Goal: Transaction & Acquisition: Download file/media

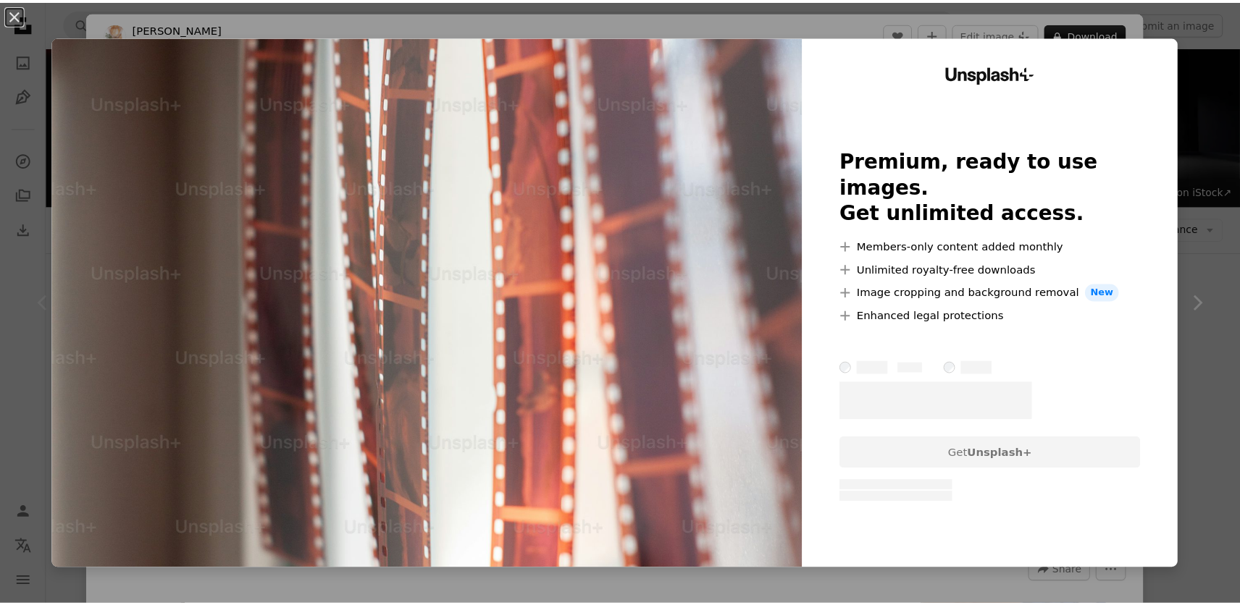
scroll to position [217, 0]
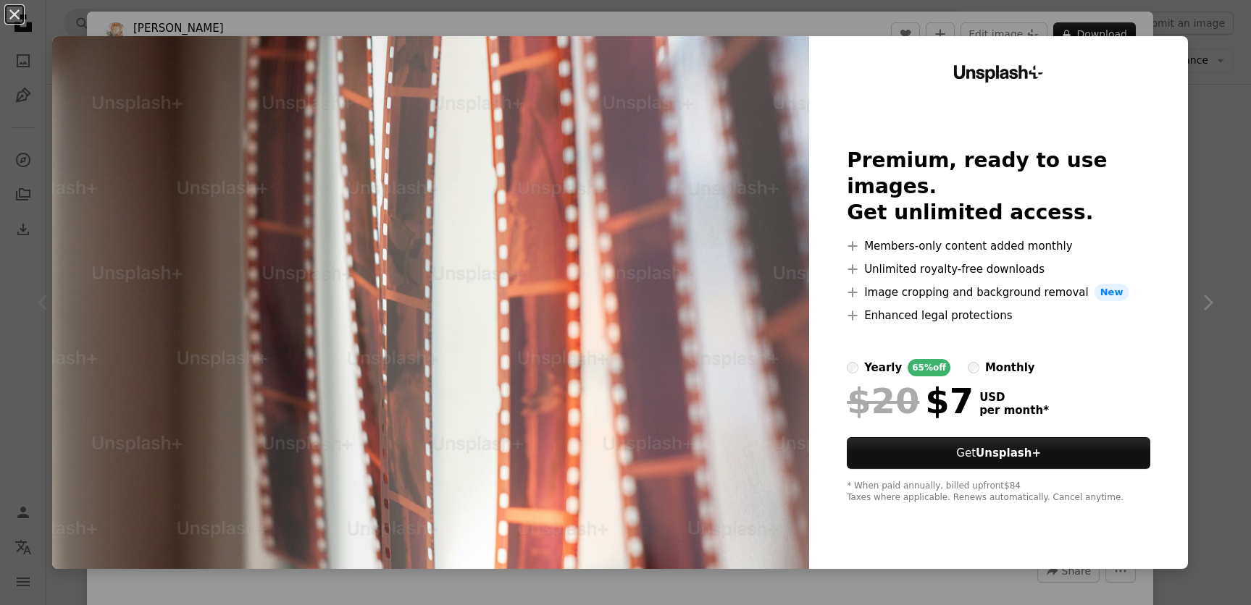
click at [1192, 241] on div "An X shape Unsplash+ Premium, ready to use images. Get unlimited access. A plus…" at bounding box center [625, 302] width 1251 height 605
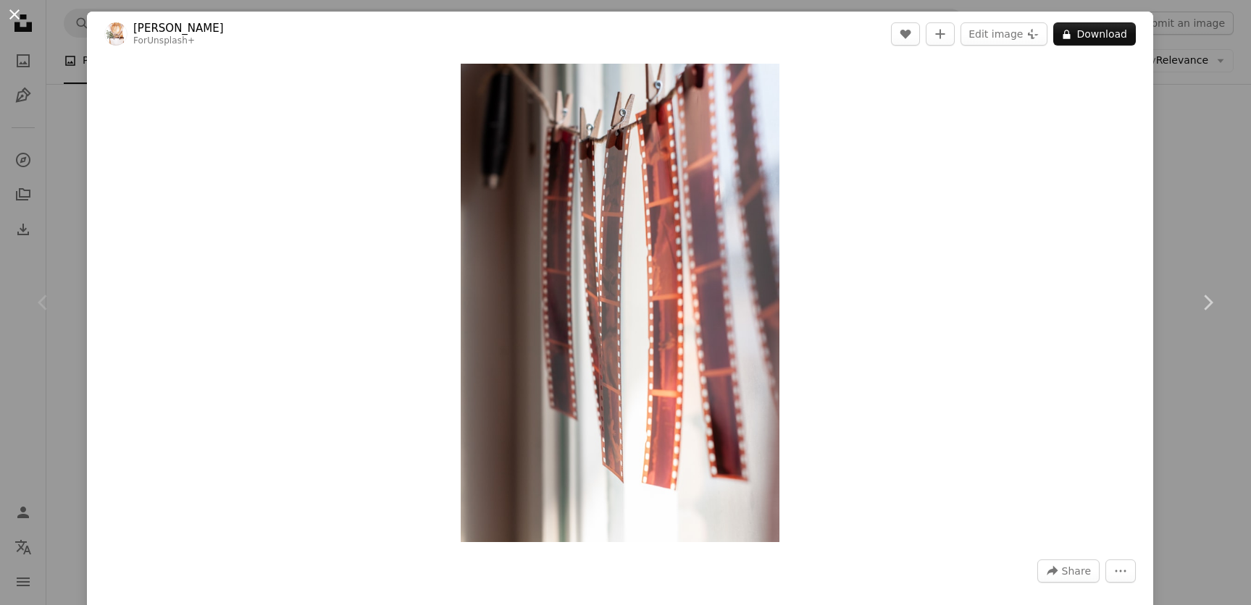
click at [12, 15] on button "An X shape" at bounding box center [14, 14] width 17 height 17
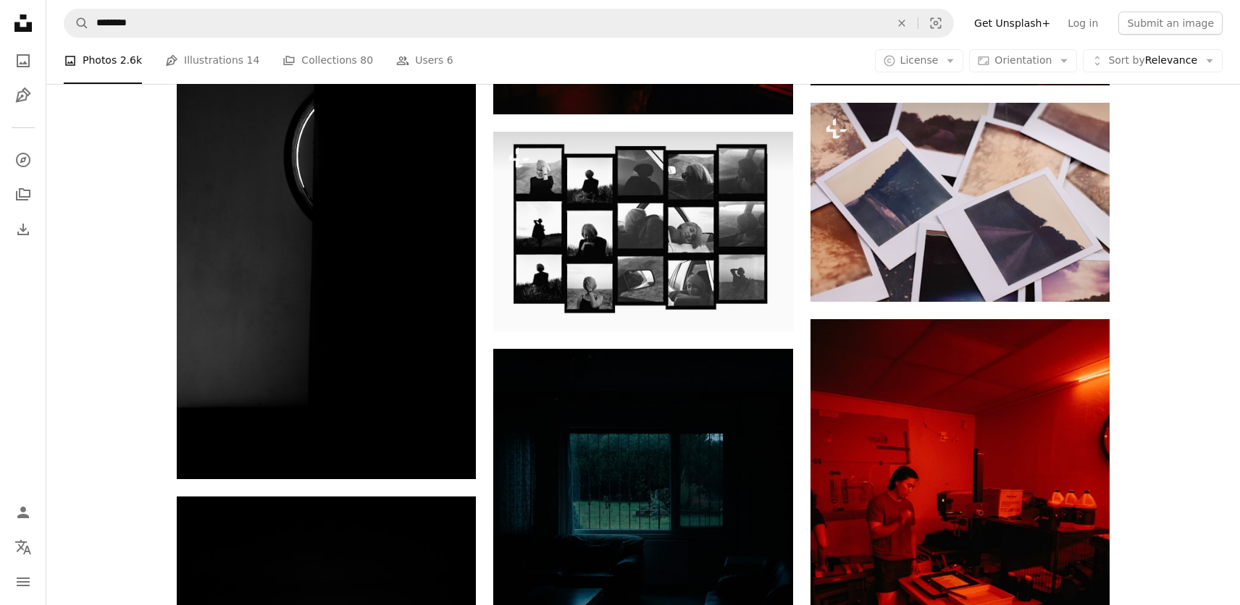
scroll to position [941, 0]
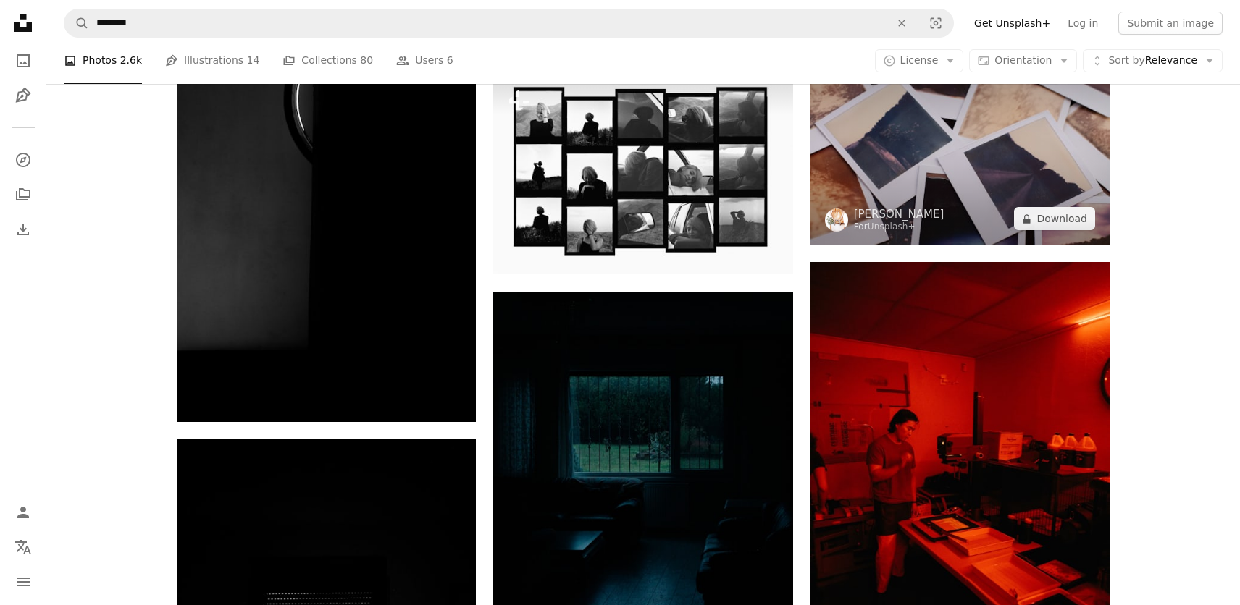
click at [1004, 146] on img at bounding box center [959, 145] width 299 height 199
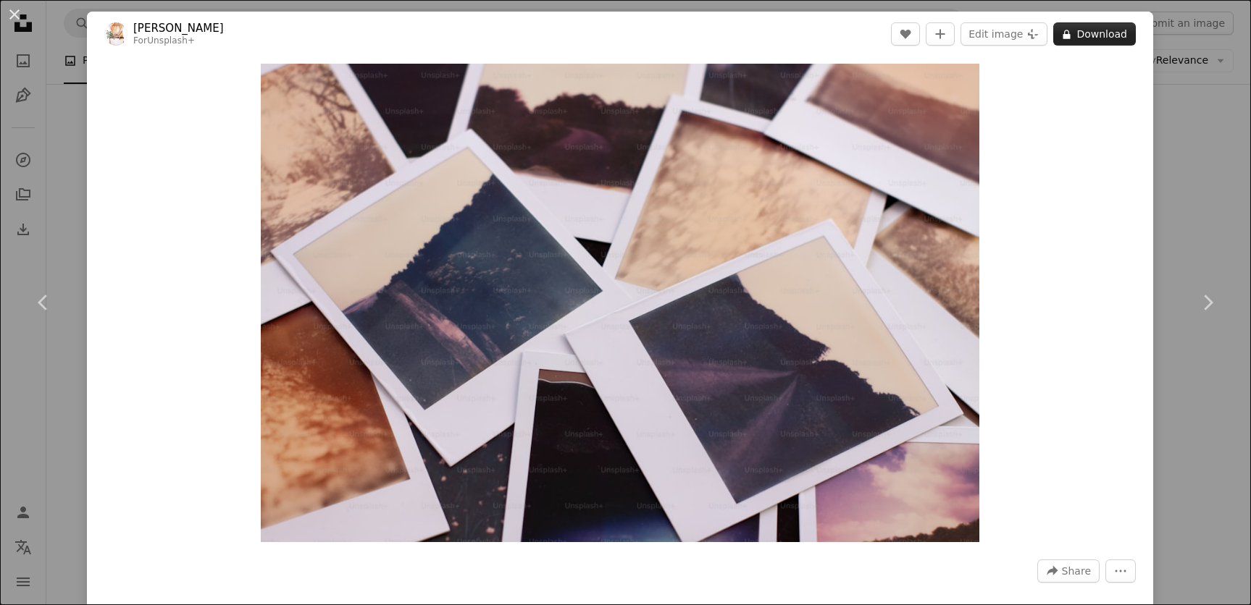
click at [1086, 32] on button "A lock Download" at bounding box center [1094, 33] width 83 height 23
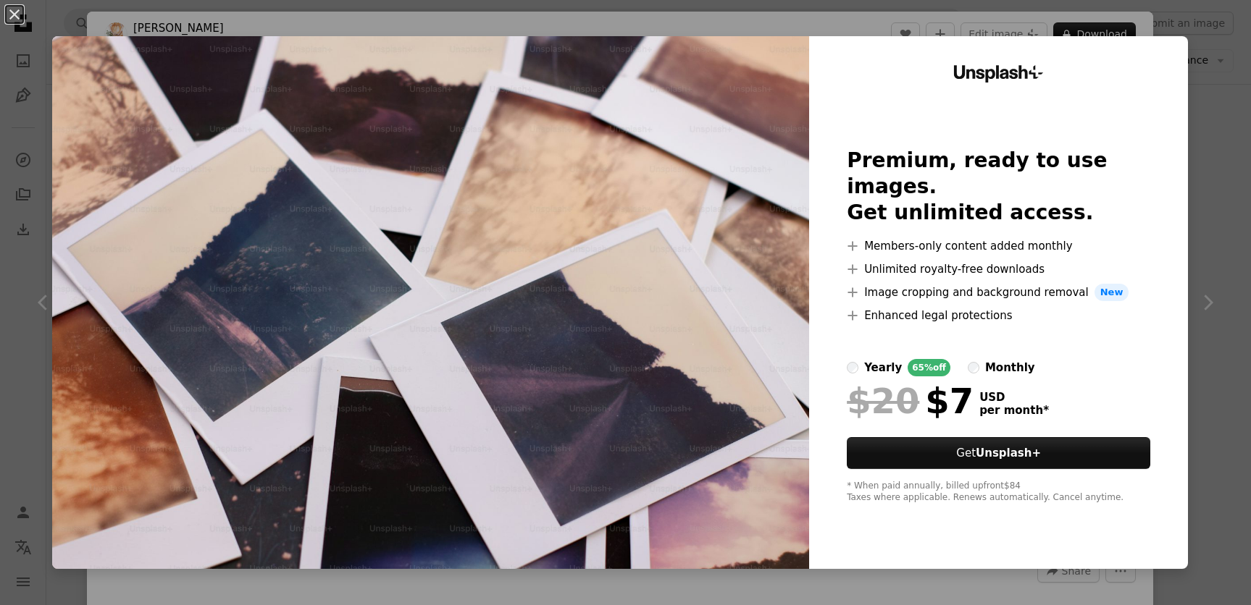
click at [1206, 78] on div "An X shape Unsplash+ Premium, ready to use images. Get unlimited access. A plus…" at bounding box center [625, 302] width 1251 height 605
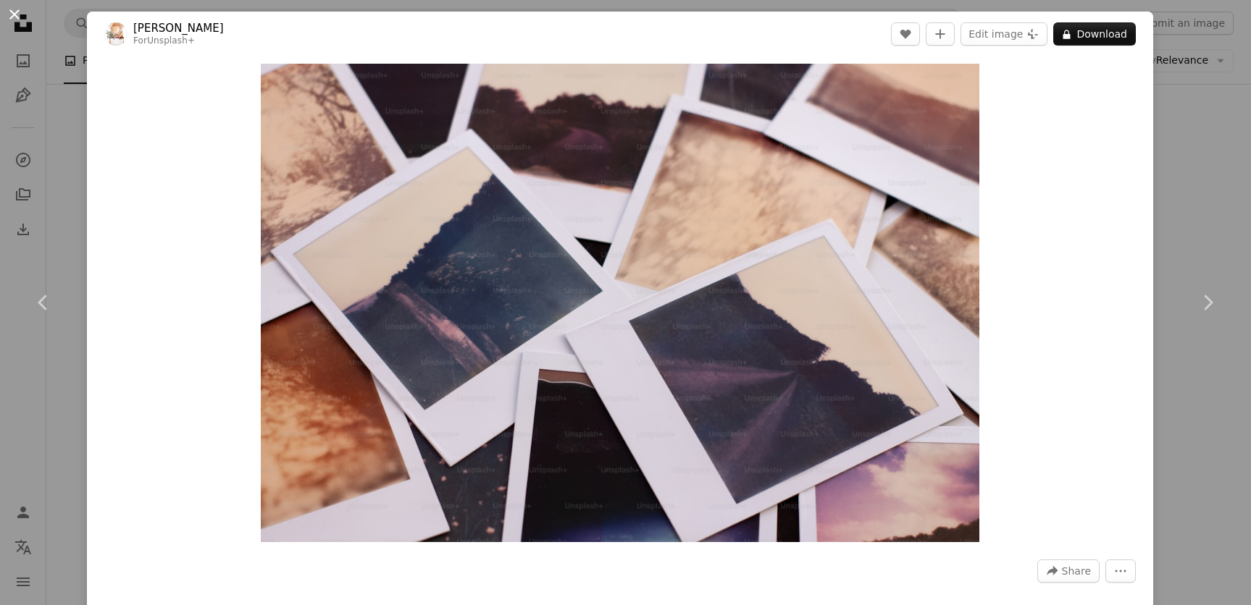
click at [23, 11] on button "An X shape" at bounding box center [14, 14] width 17 height 17
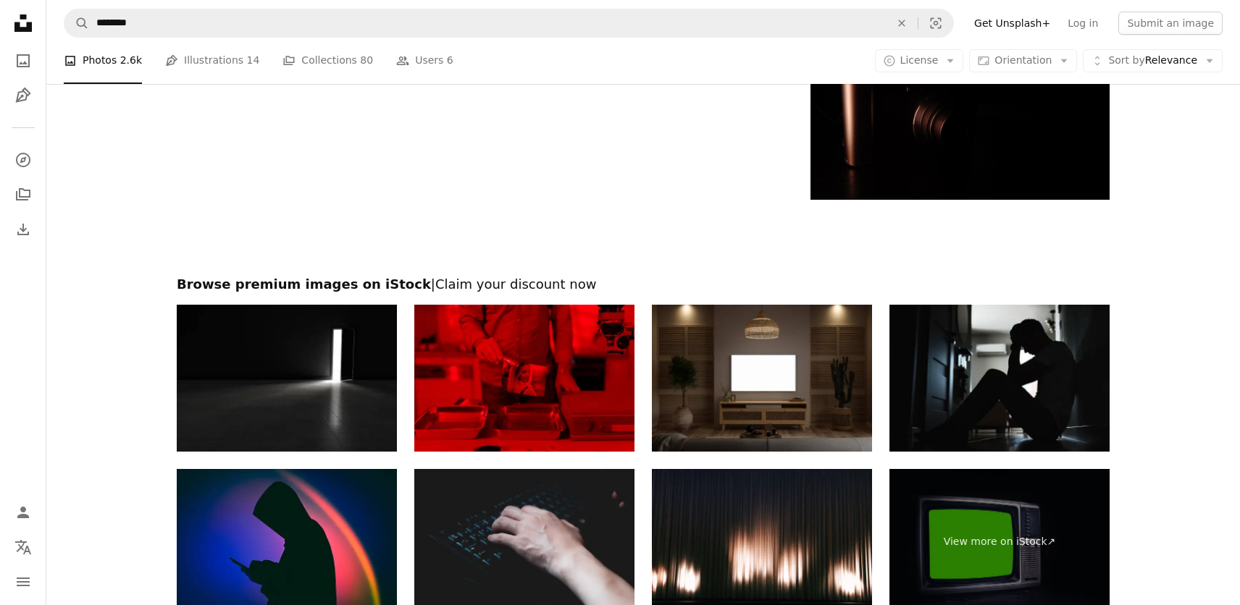
scroll to position [2607, 0]
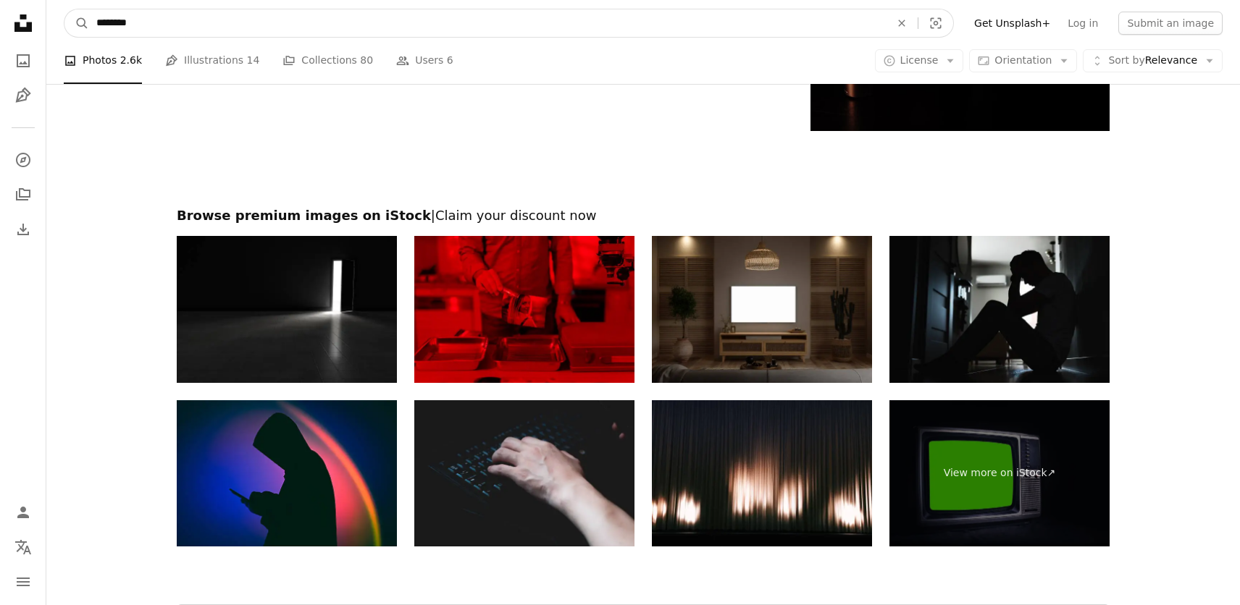
drag, startPoint x: 161, startPoint y: 24, endPoint x: -18, endPoint y: 23, distance: 178.9
type input "**********"
click button "A magnifying glass" at bounding box center [76, 23] width 25 height 28
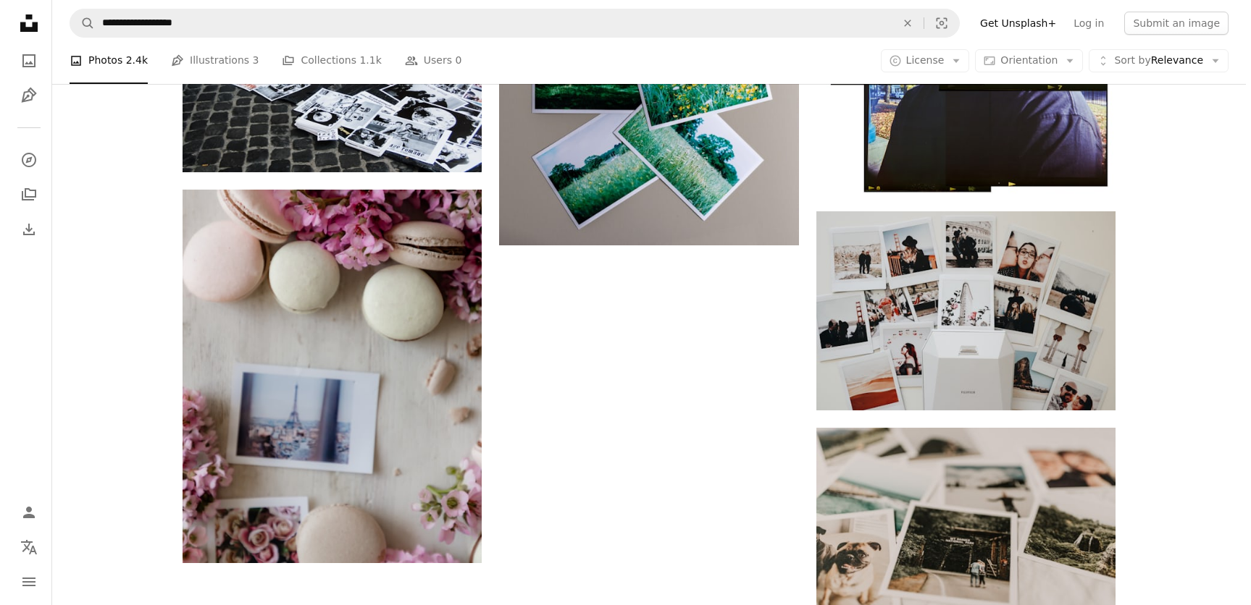
scroll to position [2100, 0]
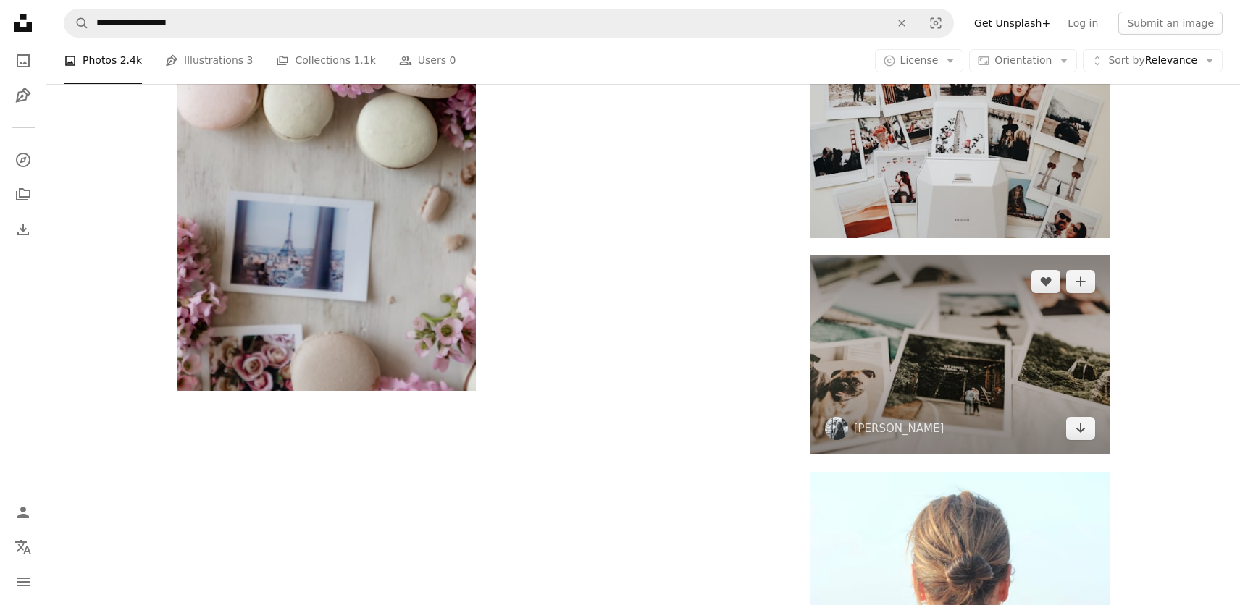
click at [1008, 358] on img at bounding box center [959, 355] width 299 height 199
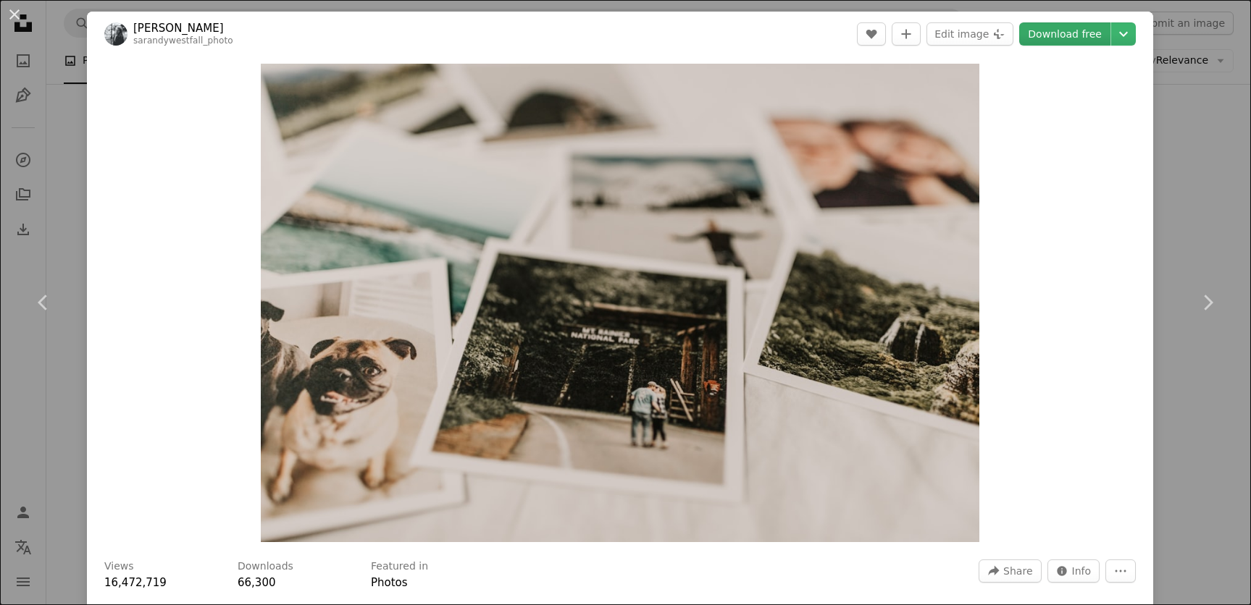
click at [1070, 28] on link "Download free" at bounding box center [1064, 33] width 91 height 23
